Goal: Task Accomplishment & Management: Complete application form

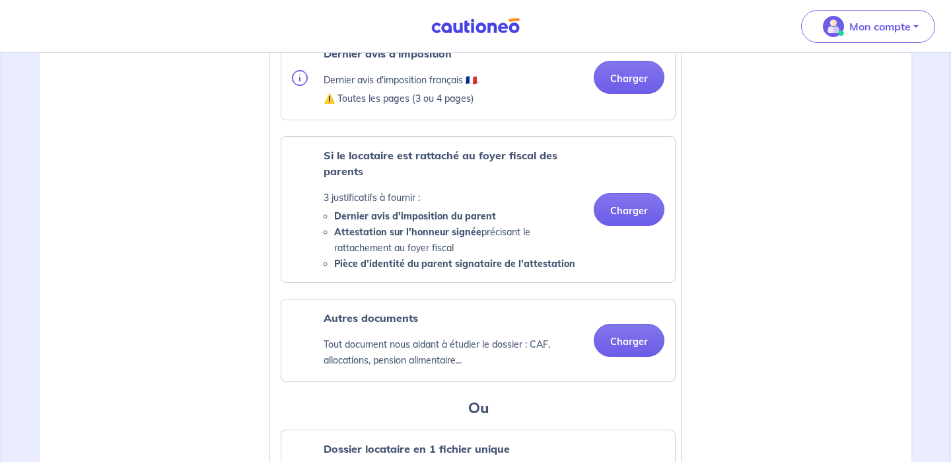
scroll to position [1080, 0]
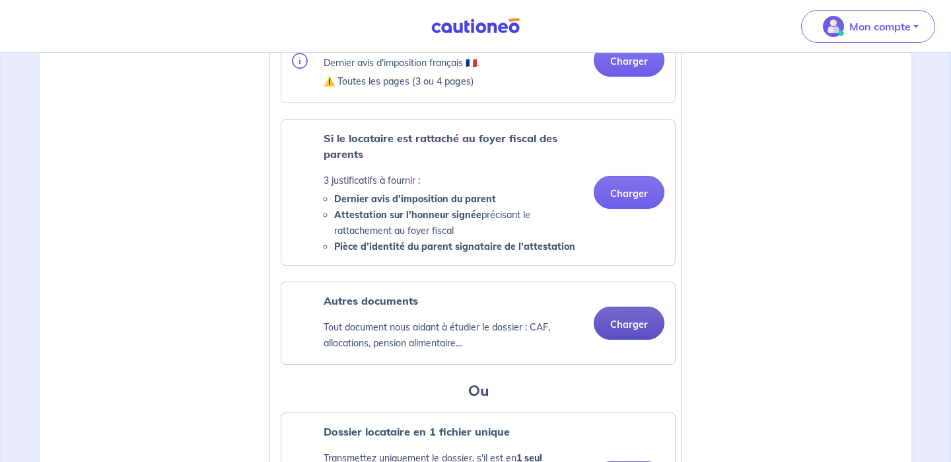
click at [621, 339] on button "Charger" at bounding box center [629, 322] width 71 height 33
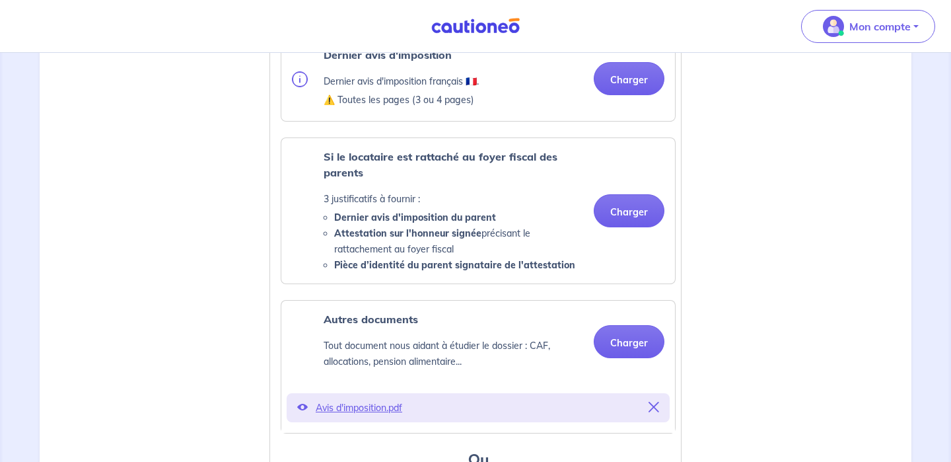
scroll to position [1093, 0]
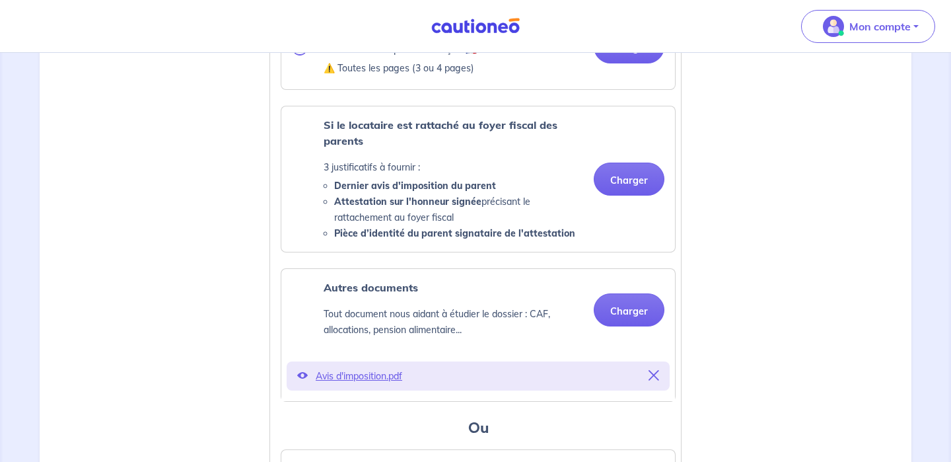
click at [655, 380] on icon at bounding box center [653, 375] width 11 height 11
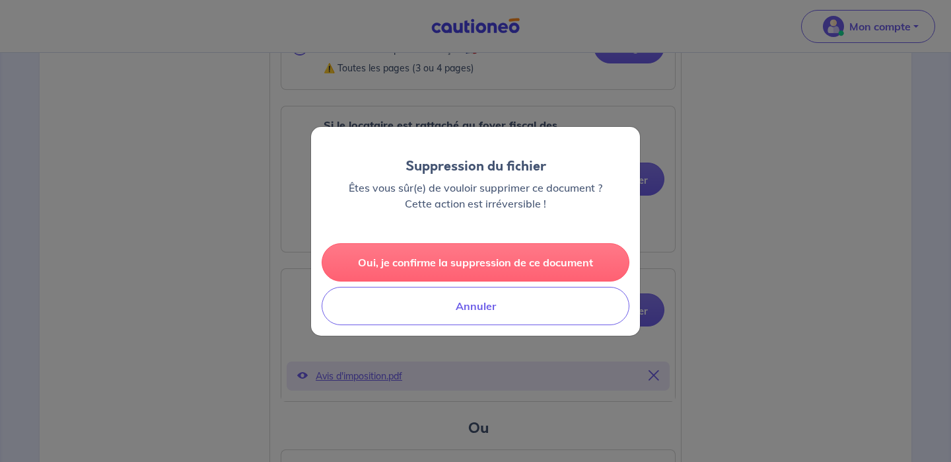
click at [534, 259] on button "Oui, je confirme la suppression de ce document" at bounding box center [476, 262] width 308 height 38
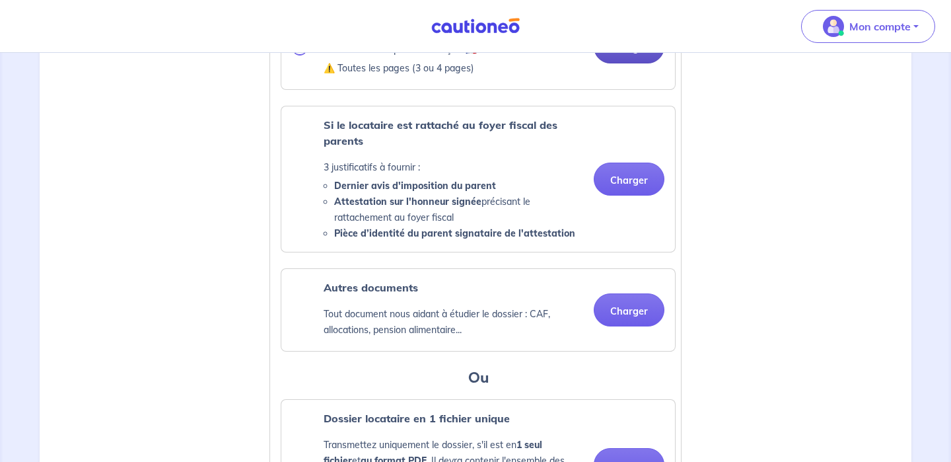
click at [627, 63] on button "Charger" at bounding box center [629, 46] width 71 height 33
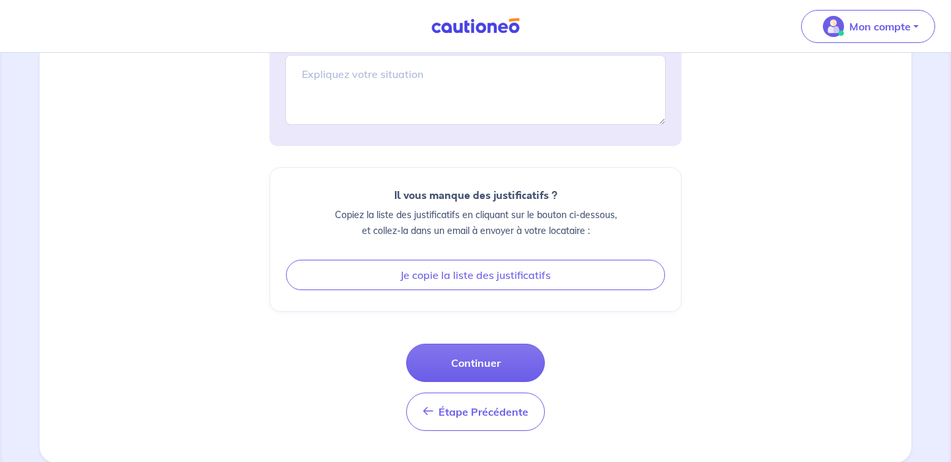
scroll to position [1764, 0]
click at [497, 380] on button "Continuer" at bounding box center [475, 362] width 139 height 38
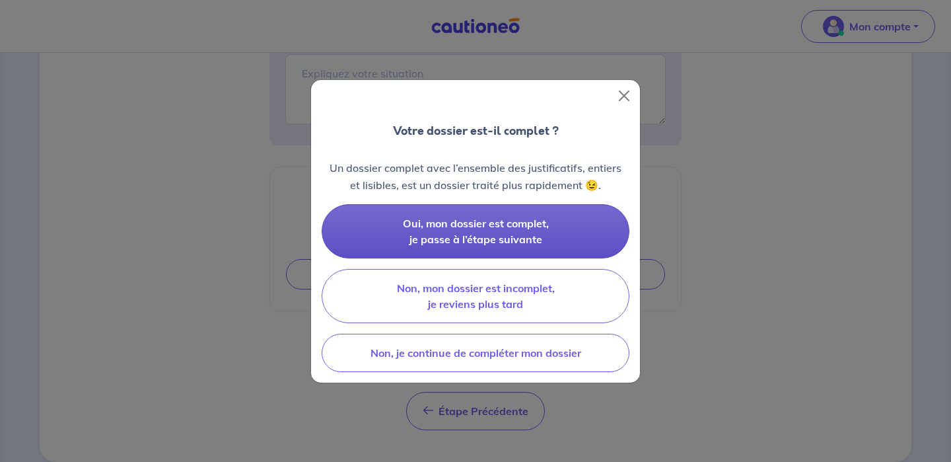
click at [538, 244] on span "Oui, mon dossier est complet, je passe à l’étape suivante" at bounding box center [476, 231] width 146 height 29
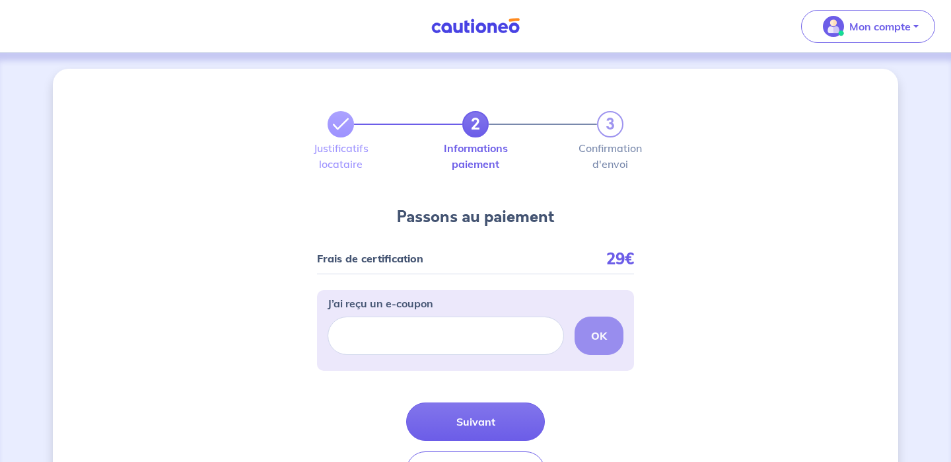
scroll to position [91, 0]
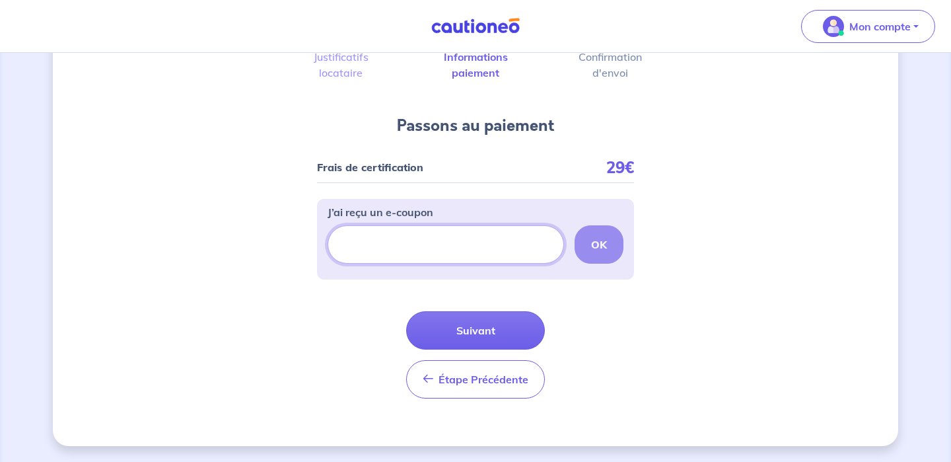
click at [455, 246] on input "J’ai reçu un e-coupon" at bounding box center [445, 244] width 236 height 38
click at [516, 247] on input "J’ai reçu un e-coupon" at bounding box center [445, 244] width 236 height 38
type input "non"
click at [610, 246] on button "OK" at bounding box center [598, 244] width 49 height 38
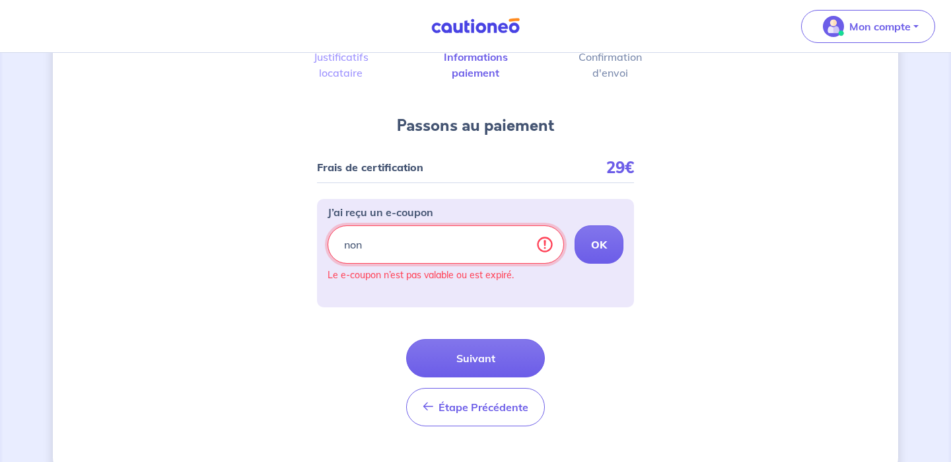
click at [464, 244] on input "non" at bounding box center [445, 244] width 236 height 38
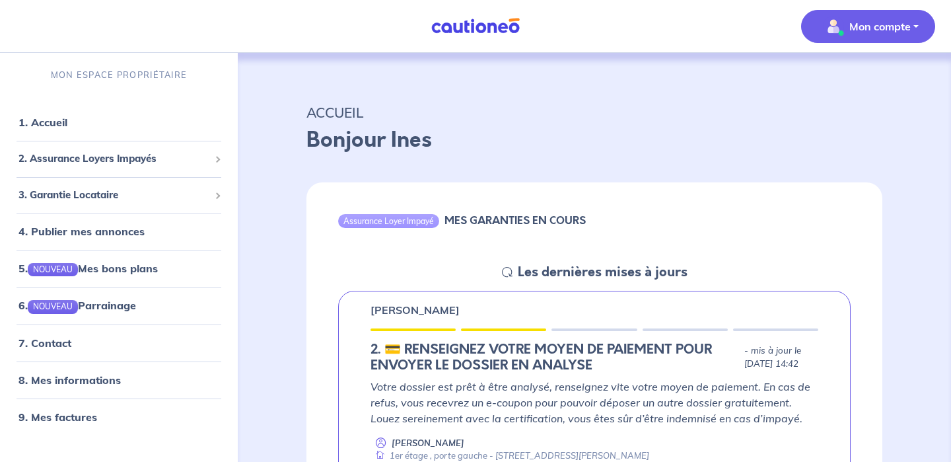
click at [863, 26] on p "Mon compte" at bounding box center [879, 26] width 61 height 16
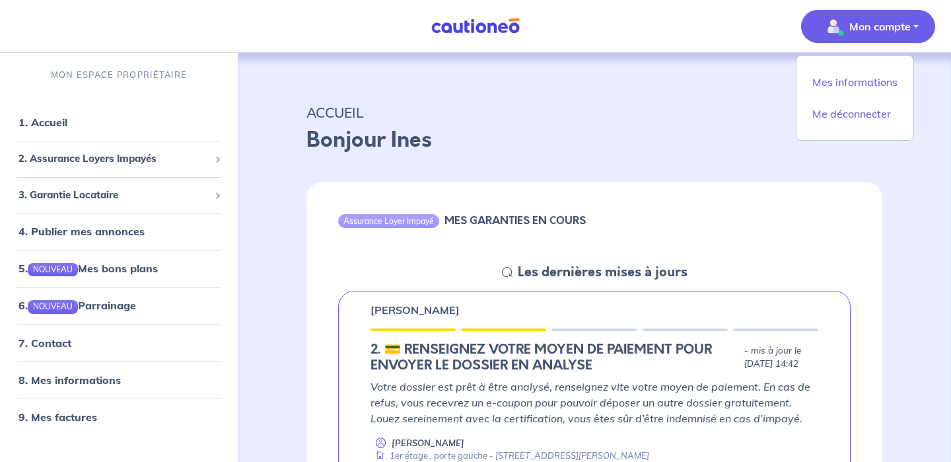
click at [863, 26] on p "Mon compte" at bounding box center [879, 26] width 61 height 16
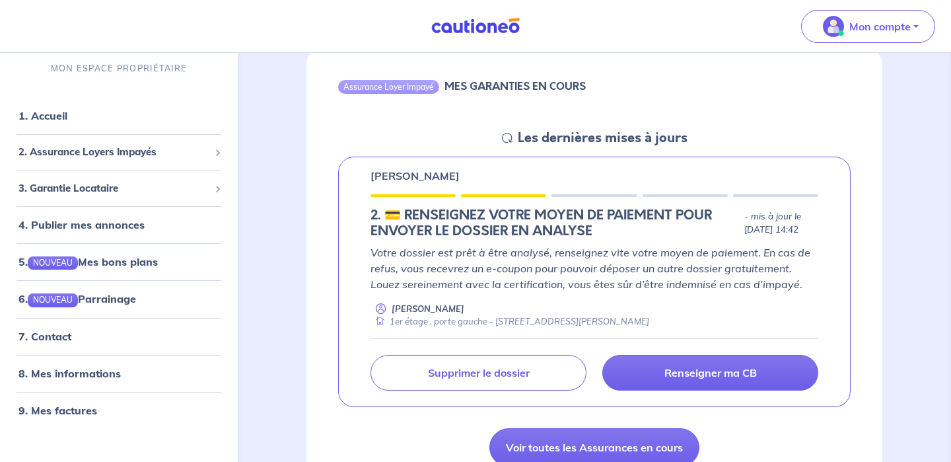
scroll to position [138, 0]
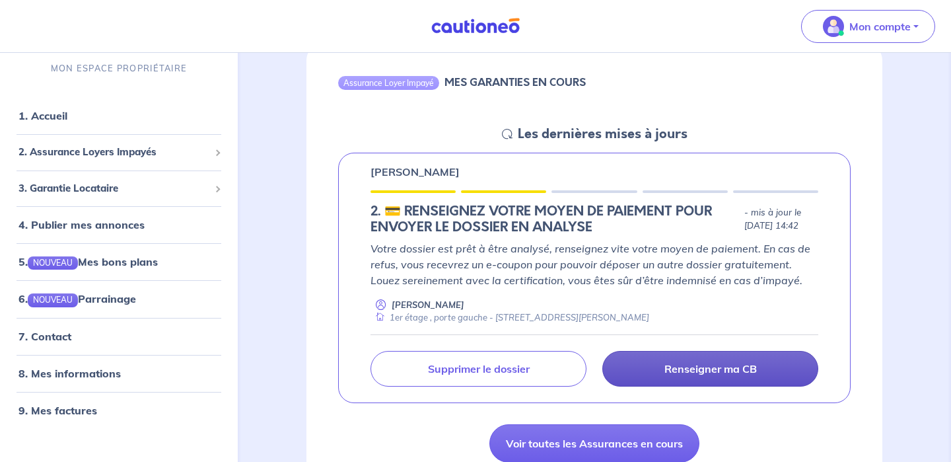
click at [683, 364] on p "Renseigner ma CB" at bounding box center [710, 368] width 92 height 13
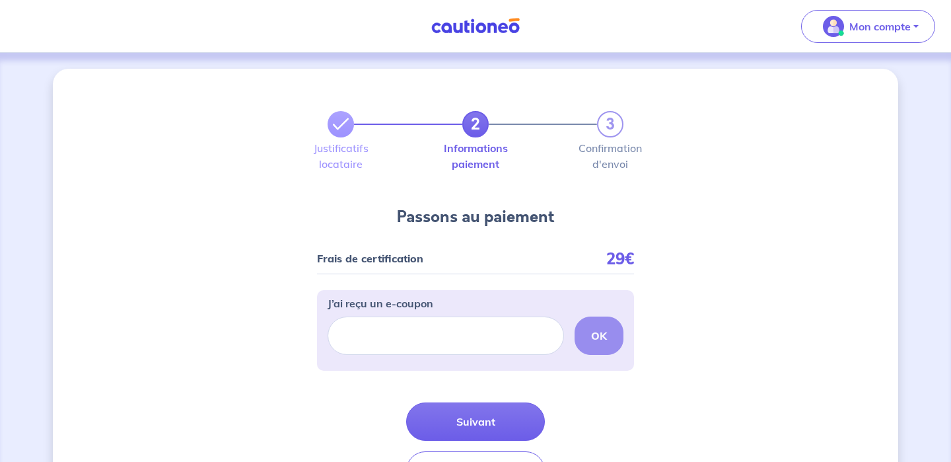
click at [487, 312] on div "J’ai reçu un e-coupon OK" at bounding box center [475, 324] width 296 height 59
click at [473, 421] on button "Suivant" at bounding box center [475, 421] width 139 height 38
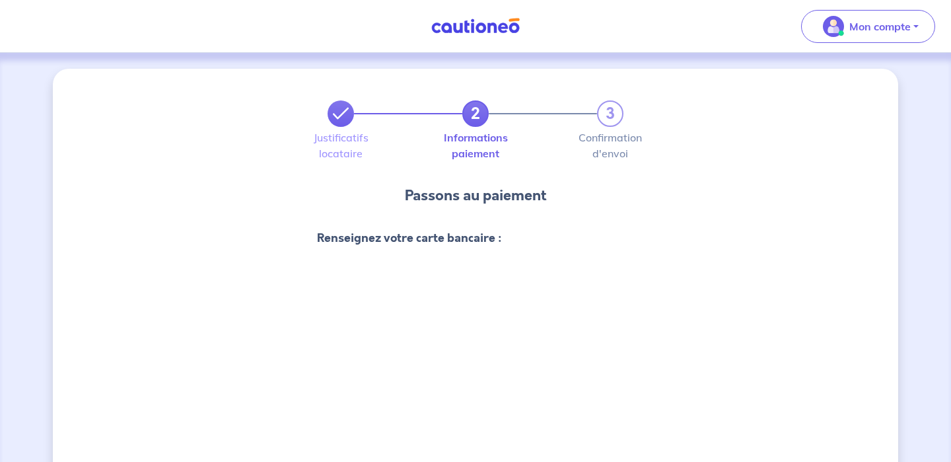
click at [339, 114] on icon at bounding box center [341, 114] width 16 height 16
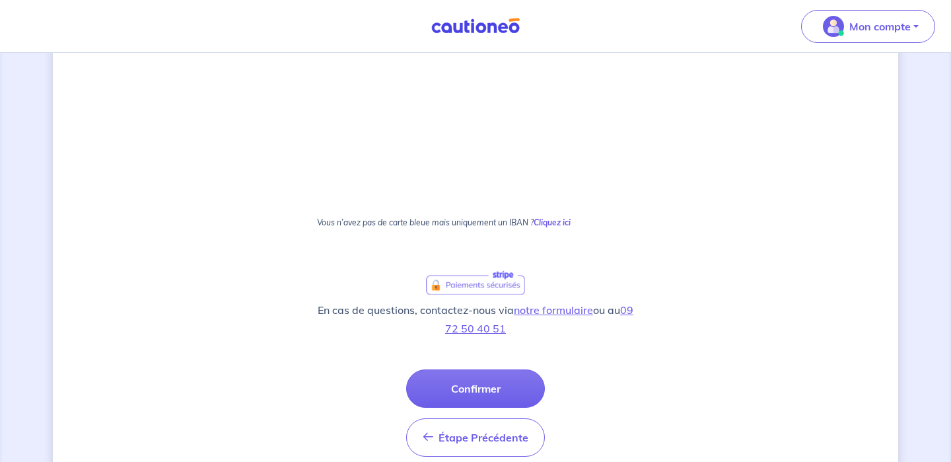
scroll to position [731, 0]
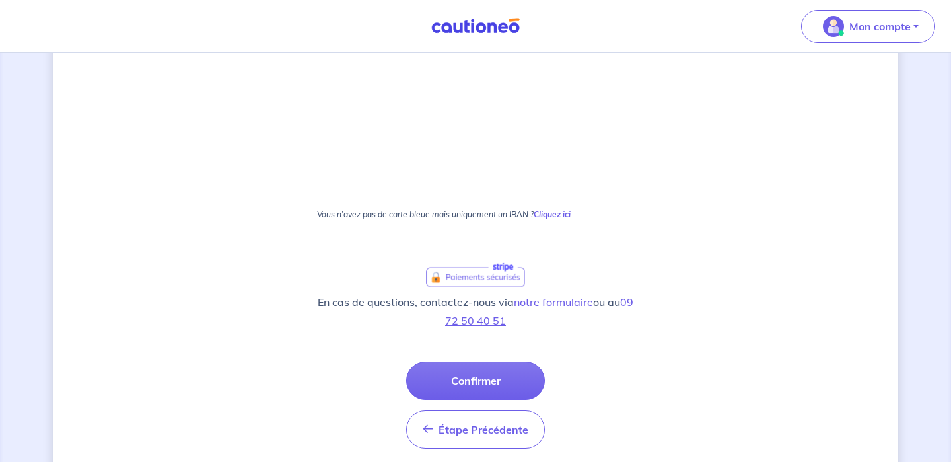
click at [491, 382] on button "Confirmer" at bounding box center [475, 380] width 139 height 38
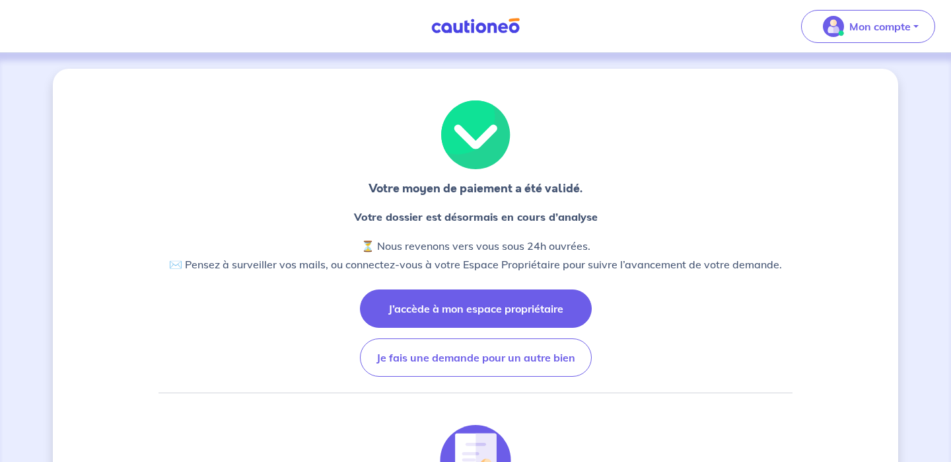
click at [520, 311] on button "J’accède à mon espace propriétaire" at bounding box center [476, 308] width 232 height 38
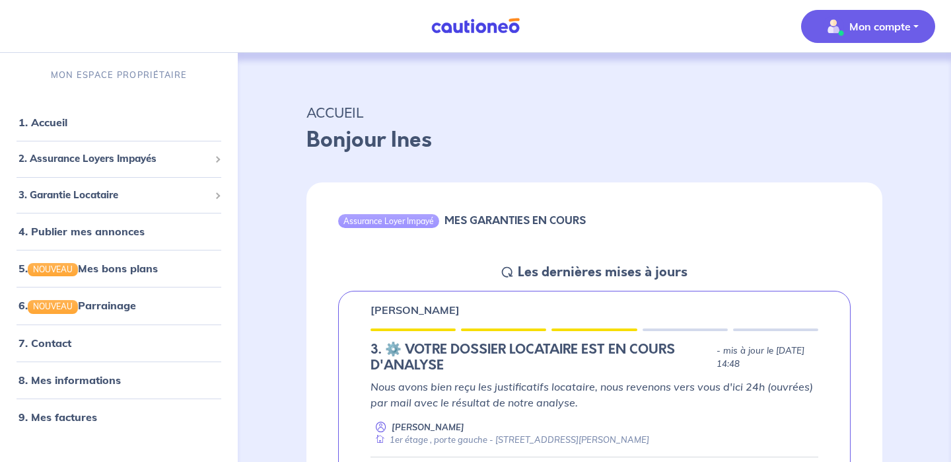
click at [858, 30] on p "Mon compte" at bounding box center [879, 26] width 61 height 16
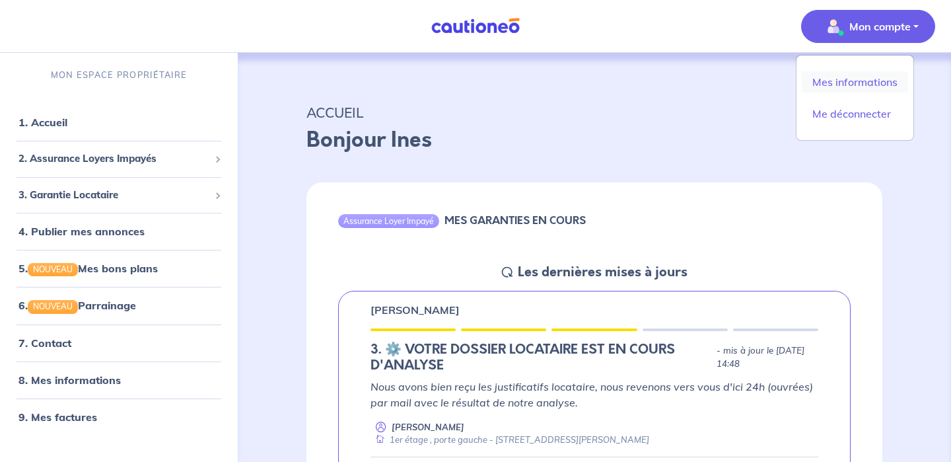
click at [850, 80] on link "Mes informations" at bounding box center [855, 81] width 106 height 21
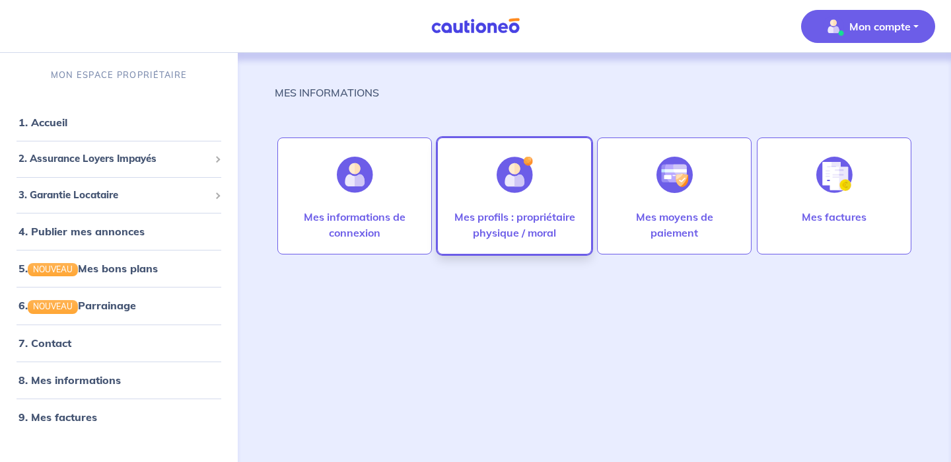
click at [541, 207] on div at bounding box center [514, 175] width 57 height 68
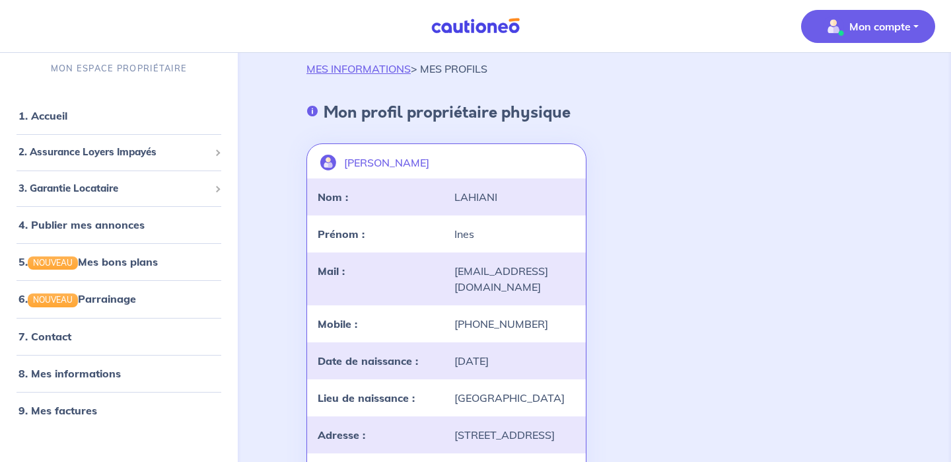
scroll to position [17, 0]
